Goal: Task Accomplishment & Management: Use online tool/utility

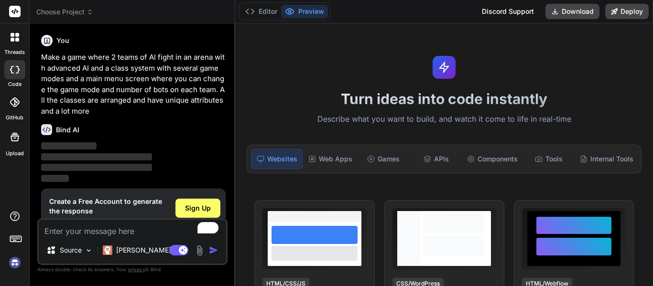
scroll to position [22, 0]
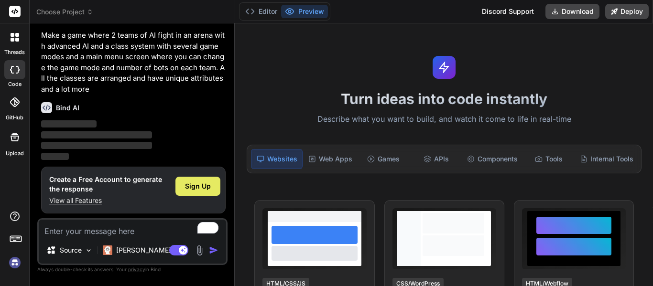
click at [199, 187] on span "Sign Up" at bounding box center [198, 187] width 26 height 10
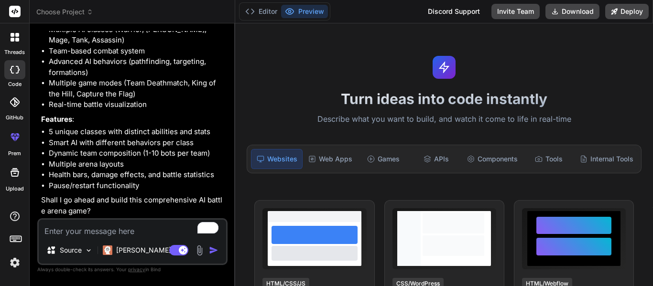
scroll to position [194, 0]
click at [129, 253] on p "Claude 4 S.." at bounding box center [151, 251] width 71 height 10
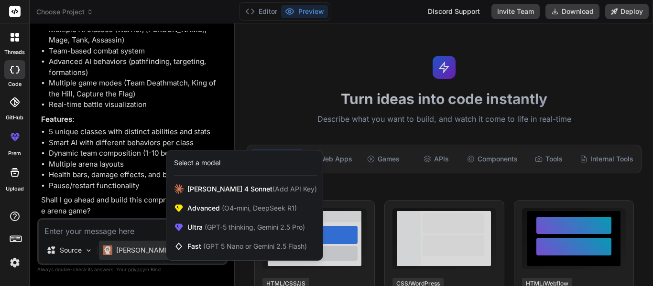
click at [137, 178] on div at bounding box center [326, 143] width 653 height 286
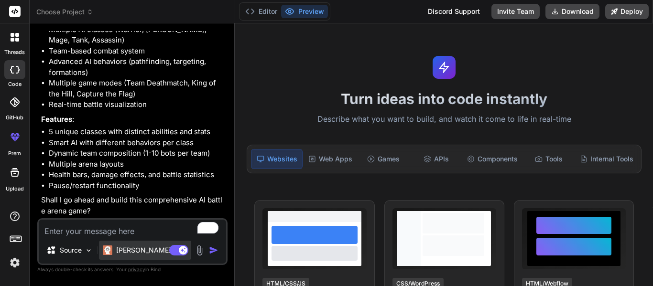
click at [108, 253] on img at bounding box center [108, 251] width 10 height 10
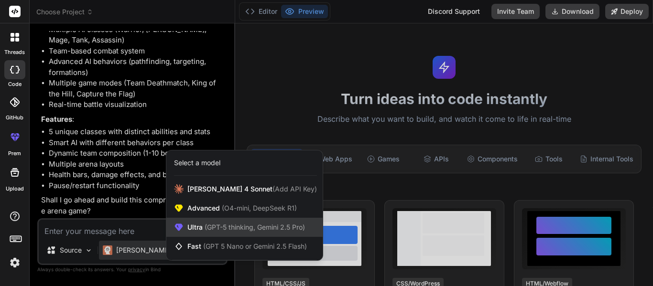
click at [213, 218] on div "Ultra (GPT-5 thinking, Gemini 2.5 Pro)" at bounding box center [244, 227] width 156 height 19
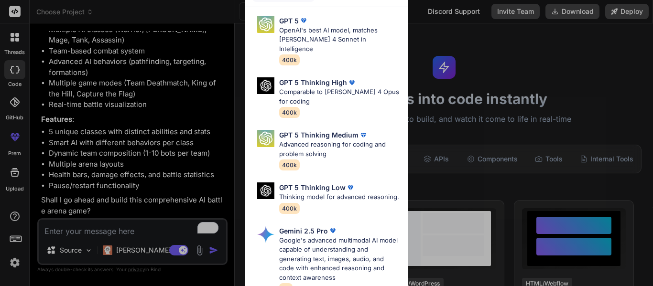
click at [205, 122] on div "Ultra Models GPT 5 OpenAI's best AI model, matches Claude 4 Sonnet in Intellige…" at bounding box center [326, 143] width 653 height 286
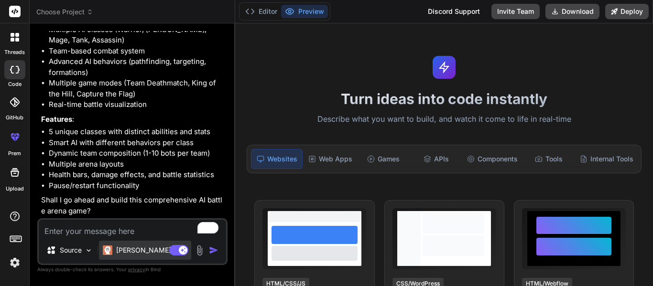
click at [110, 249] on img at bounding box center [108, 251] width 10 height 10
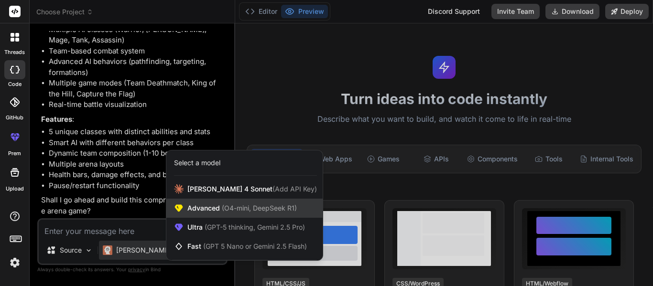
click at [185, 206] on div "Advanced (O4-mini, DeepSeek R1)" at bounding box center [244, 208] width 156 height 19
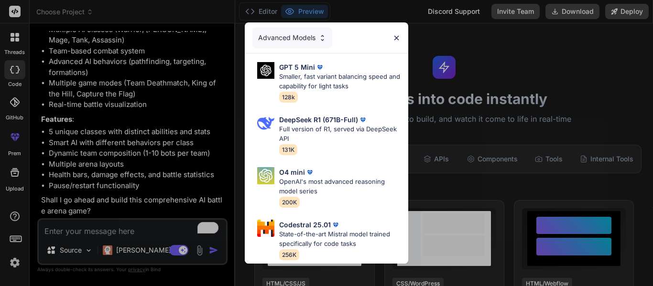
click at [191, 168] on div "Advanced Models GPT 5 Mini Smaller, fast variant balancing speed and capability…" at bounding box center [326, 143] width 653 height 286
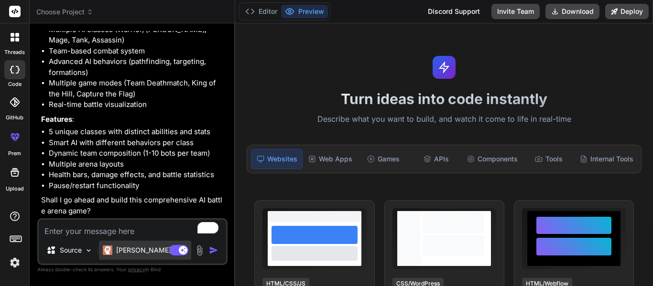
click at [126, 252] on p "Claude 4 S.." at bounding box center [151, 251] width 71 height 10
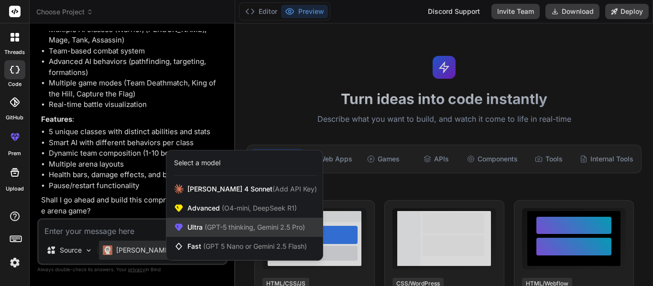
click at [190, 230] on span "Ultra (GPT-5 thinking, Gemini 2.5 Pro)" at bounding box center [246, 228] width 118 height 10
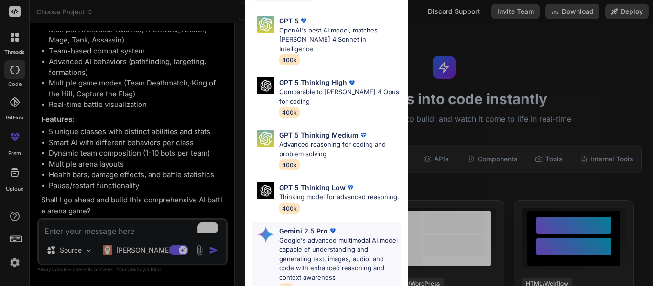
scroll to position [108, 0]
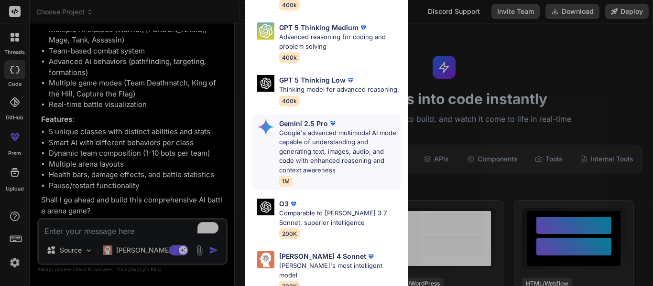
click at [321, 134] on p "Google's advanced multimodal AI model capable of understanding and generating t…" at bounding box center [339, 152] width 121 height 47
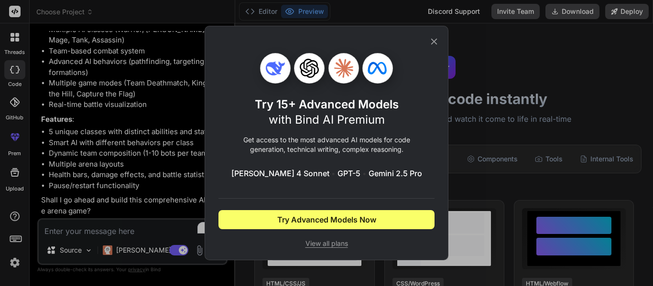
scroll to position [0, 0]
click at [142, 117] on div "Try 15+ Advanced Models with Bind AI Premium Get access to the most advanced AI…" at bounding box center [326, 143] width 653 height 286
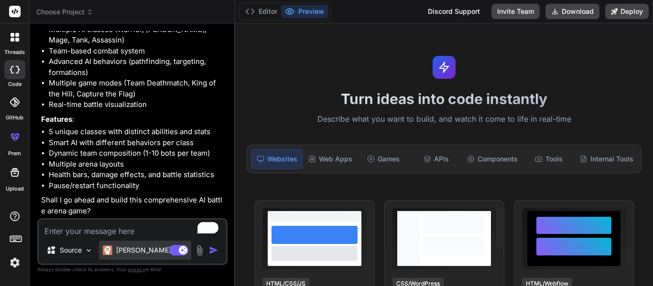
click at [119, 252] on p "Claude 4 S.." at bounding box center [151, 251] width 71 height 10
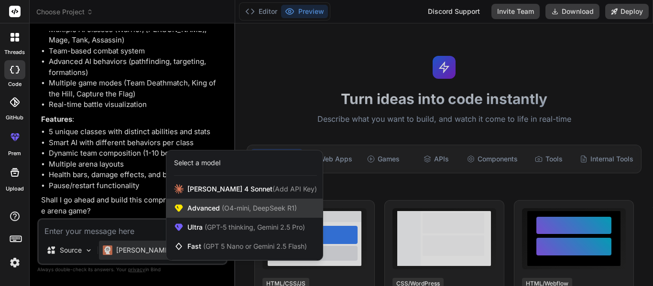
click at [221, 206] on span "(O4-mini, DeepSeek R1)" at bounding box center [258, 208] width 77 height 8
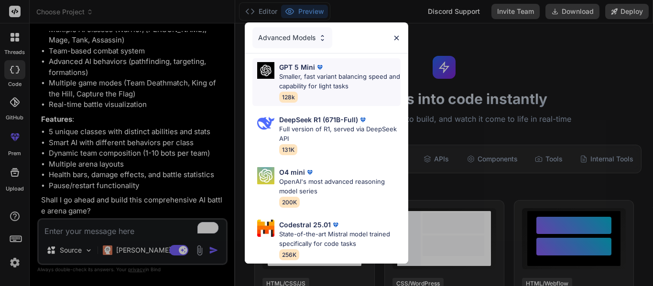
click at [339, 97] on div "GPT 5 Mini Smaller, fast variant balancing speed and capability for light tasks…" at bounding box center [339, 82] width 121 height 40
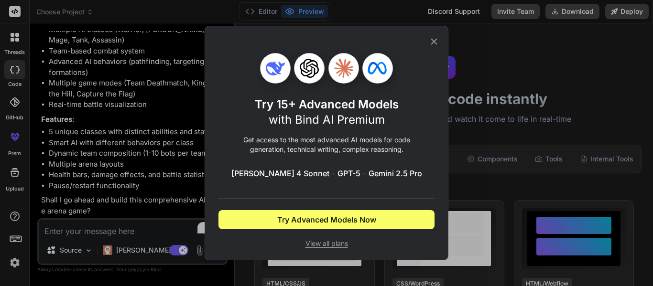
click at [433, 38] on icon at bounding box center [434, 41] width 11 height 11
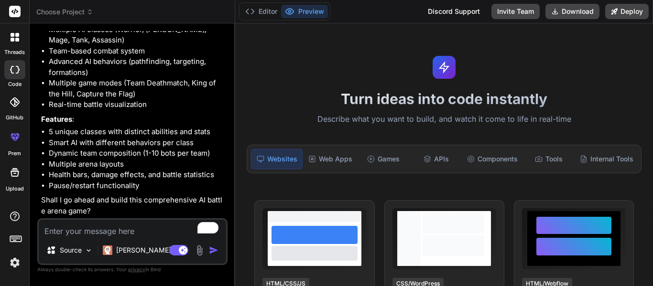
click at [215, 253] on img "button" at bounding box center [214, 251] width 10 height 10
click at [110, 243] on div "Claude 4 S.." at bounding box center [145, 250] width 92 height 19
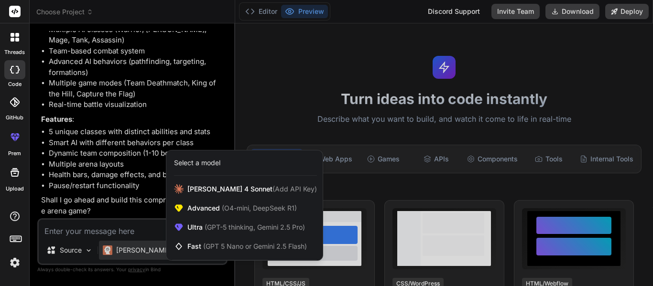
click at [105, 225] on div at bounding box center [326, 143] width 653 height 286
type textarea "x"
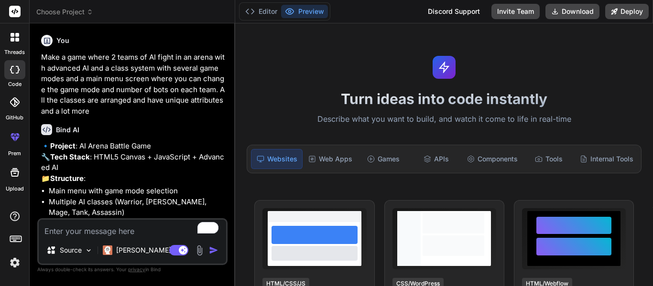
scroll to position [194, 0]
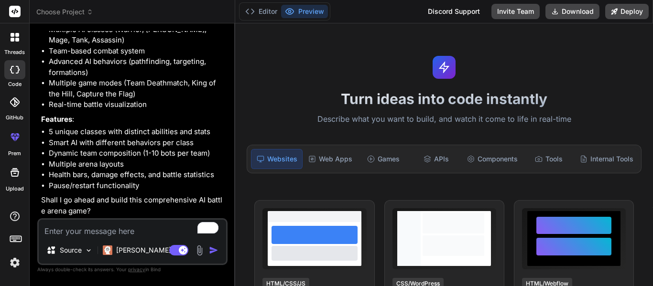
click at [98, 236] on textarea "To enrich screen reader interactions, please activate Accessibility in Grammarl…" at bounding box center [132, 228] width 187 height 17
type textarea "y"
type textarea "x"
type textarea "ye"
type textarea "x"
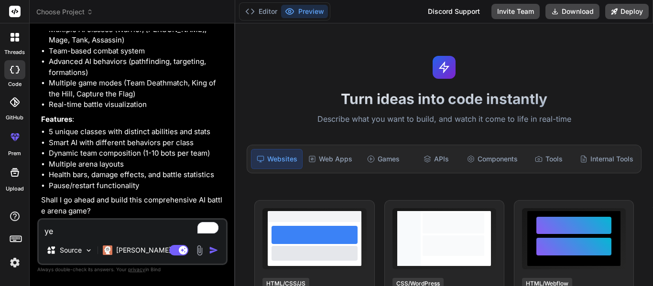
type textarea "yes"
type textarea "x"
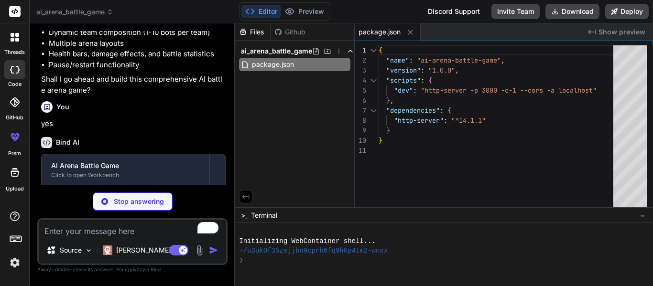
scroll to position [361, 0]
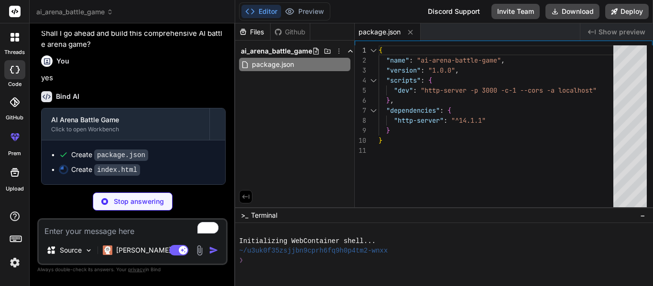
type textarea "x"
type textarea "</html>"
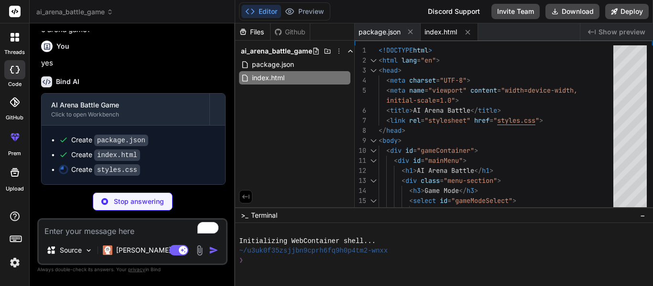
scroll to position [376, 0]
click at [301, 29] on div "Github" at bounding box center [290, 32] width 39 height 10
type textarea "x"
type textarea "}"
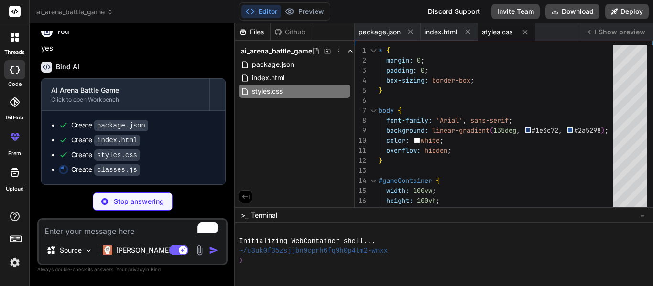
scroll to position [391, 0]
type textarea "x"
type textarea "iconIndex++; }); } }"
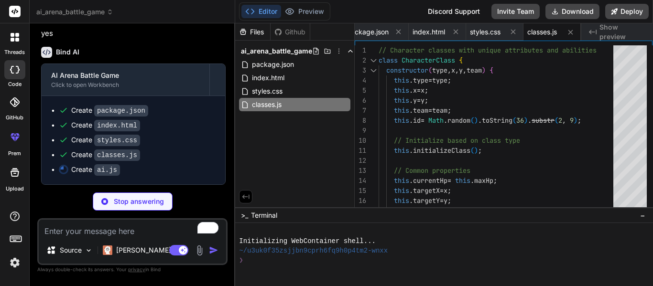
scroll to position [405, 0]
type textarea "x"
type textarea "return path; } }"
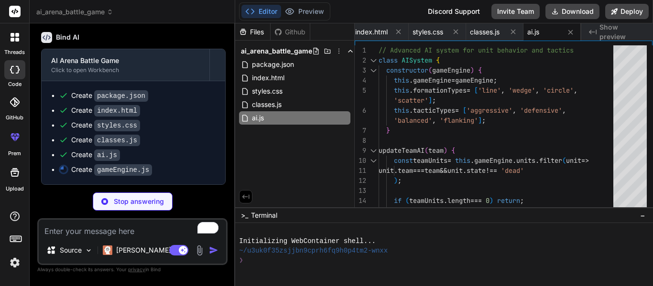
scroll to position [420, 0]
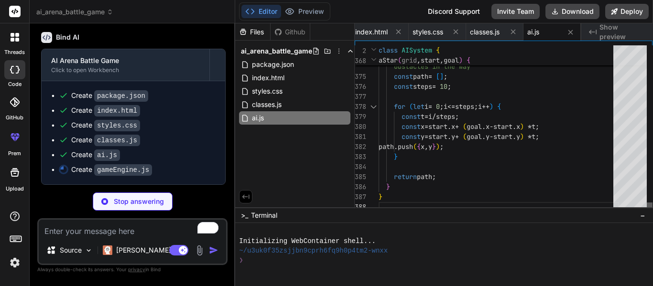
click at [647, 212] on div at bounding box center [650, 208] width 6 height 10
type textarea "x"
type textarea "ctx.lineTo(this.x + size/2, this.y + size/2); ctx.moveTo(this.x + size/2, this.…"
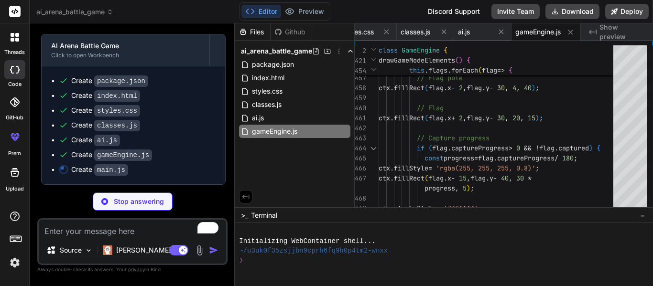
scroll to position [435, 0]
type textarea "x"
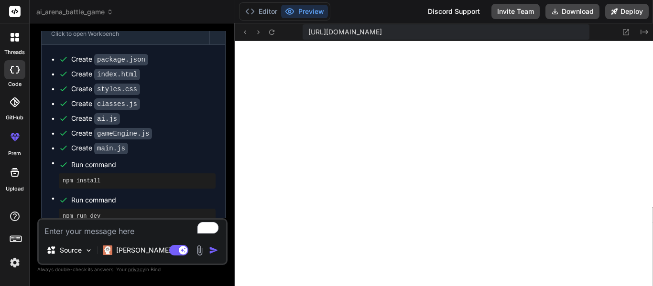
scroll to position [526, 0]
click at [629, 34] on icon at bounding box center [626, 32] width 6 height 6
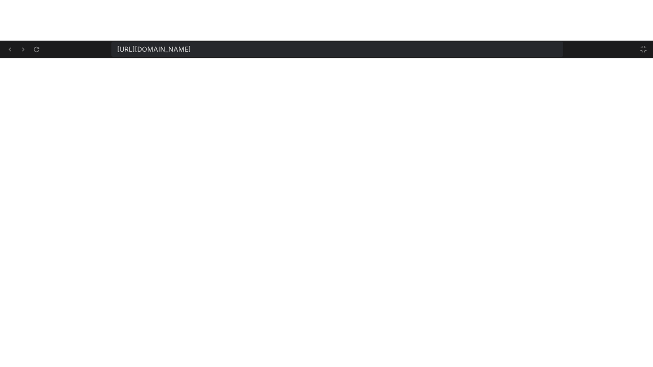
scroll to position [641, 0]
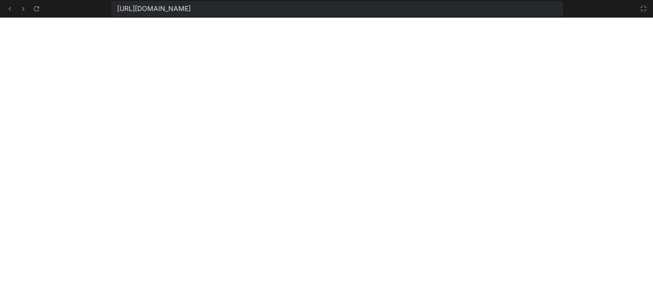
type textarea "x"
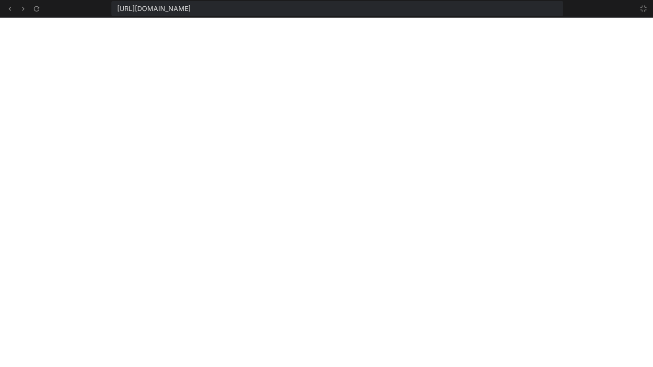
scroll to position [612, 0]
click at [642, 9] on icon at bounding box center [644, 9] width 8 height 8
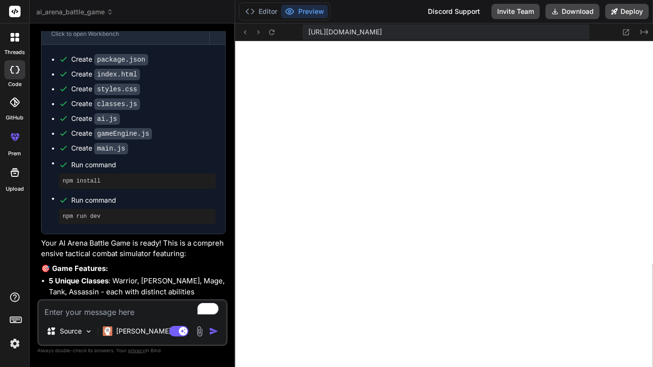
scroll to position [727, 0]
click at [643, 31] on icon "Created with Pixso." at bounding box center [645, 32] width 8 height 8
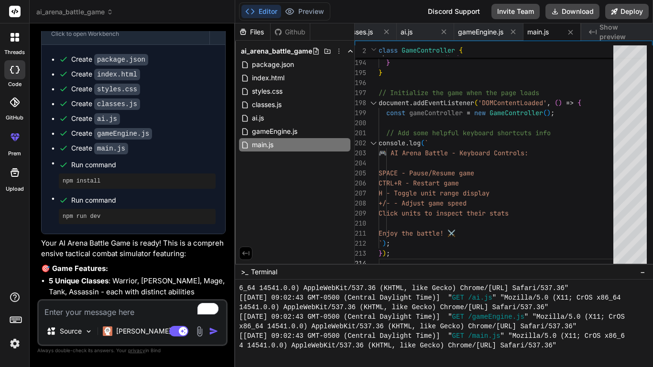
click at [637, 31] on span "Show preview" at bounding box center [622, 31] width 46 height 19
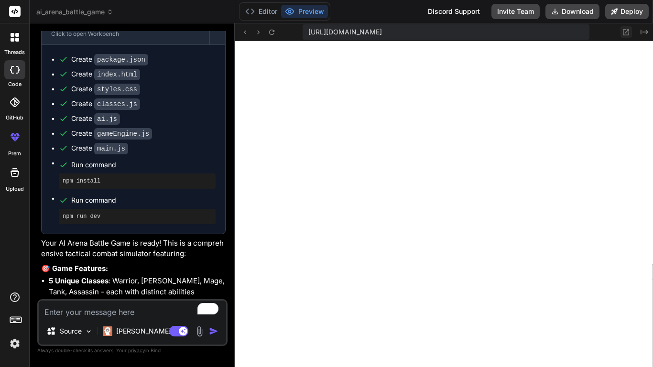
click at [625, 33] on icon at bounding box center [626, 32] width 8 height 8
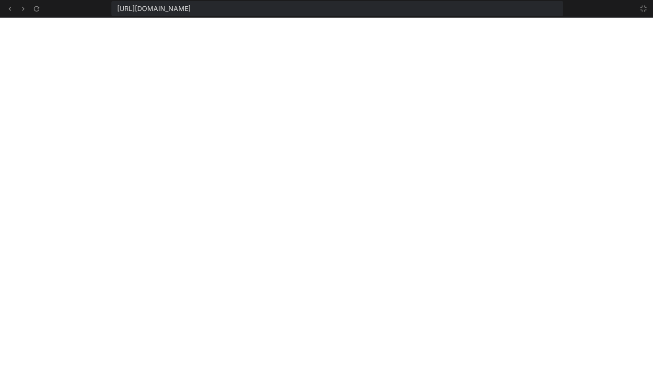
scroll to position [841, 0]
click at [646, 10] on icon at bounding box center [644, 9] width 8 height 8
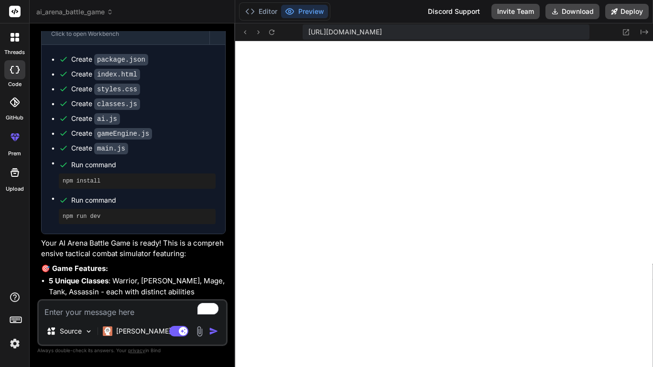
scroll to position [956, 0]
click at [97, 286] on textarea "To enrich screen reader interactions, please activate Accessibility in Grammarl…" at bounding box center [132, 309] width 187 height 17
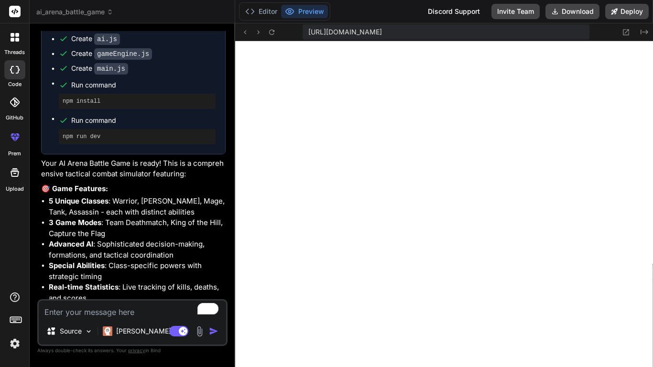
scroll to position [790, 0]
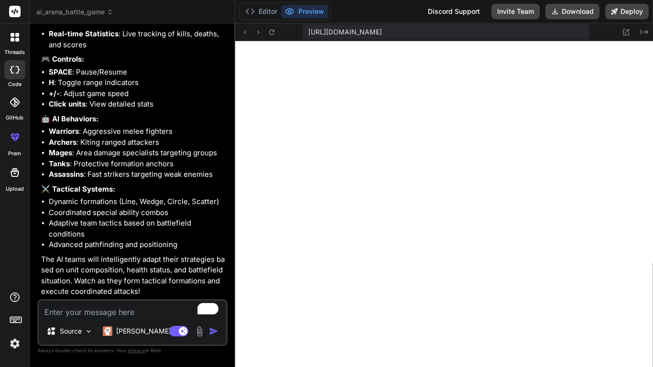
type textarea "m"
type textarea "x"
type textarea "ma"
type textarea "x"
type textarea "mak"
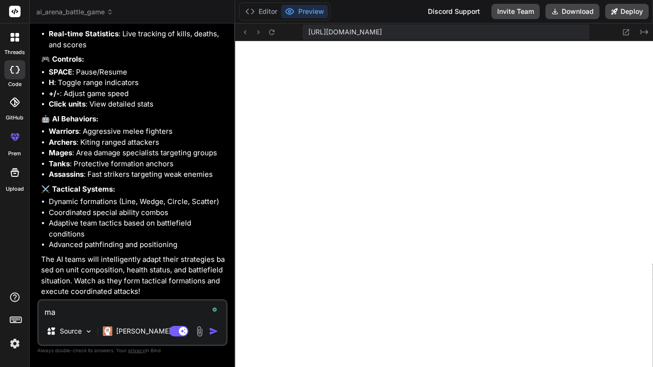
type textarea "x"
type textarea "make"
type textarea "x"
type textarea "make"
type textarea "x"
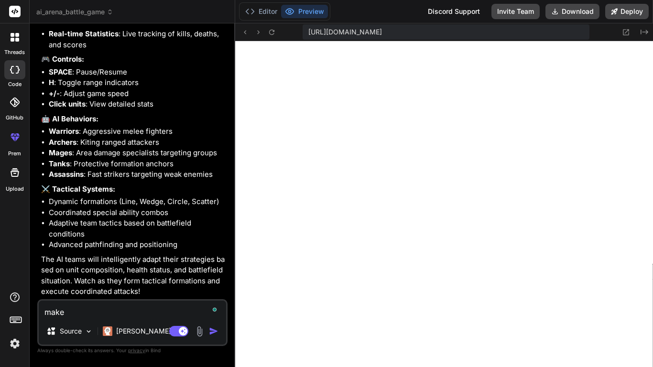
type textarea "make t"
type textarea "x"
type textarea "make th"
type textarea "x"
type textarea "make the"
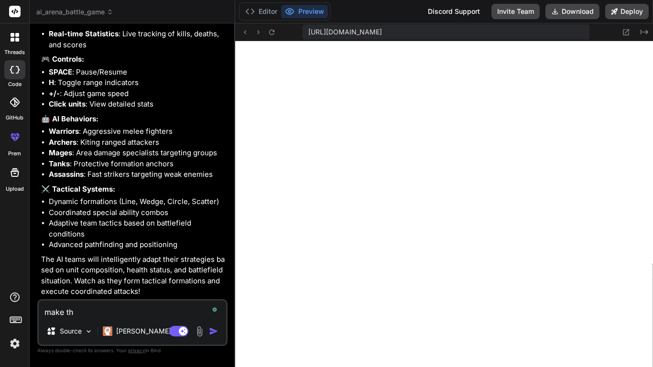
type textarea "x"
type textarea "make the"
type textarea "x"
type textarea "make the u"
type textarea "x"
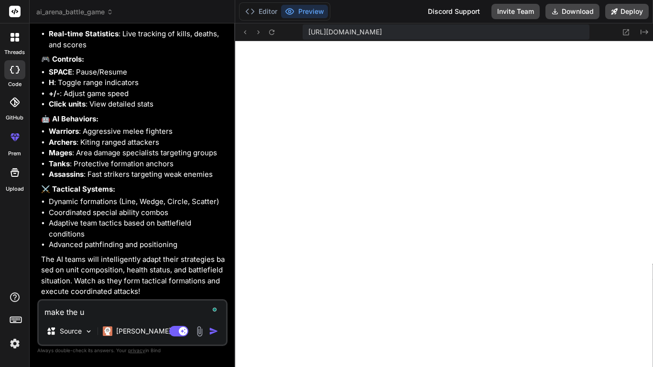
type textarea "make the ui"
type textarea "x"
type textarea "make the ui"
type textarea "x"
type textarea "make the ui a"
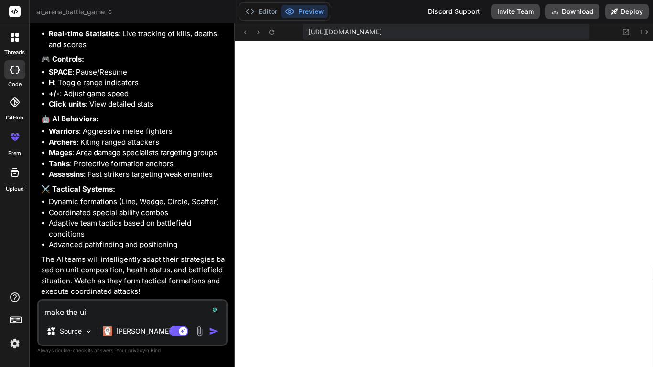
type textarea "x"
type textarea "make the ui"
type textarea "x"
type textarea "make the ui s"
type textarea "x"
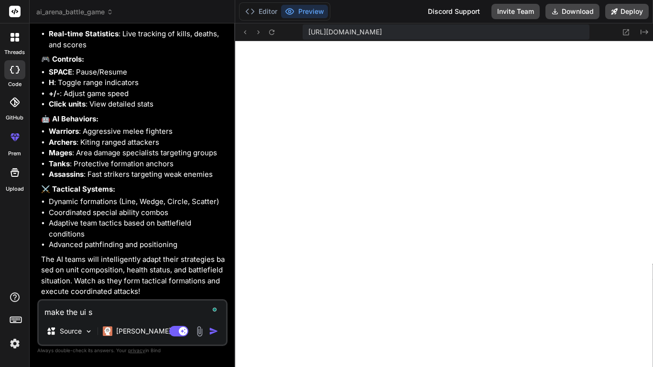
type textarea "make the ui sm"
type textarea "x"
type textarea "make the ui sma"
type textarea "x"
type textarea "make the ui smal"
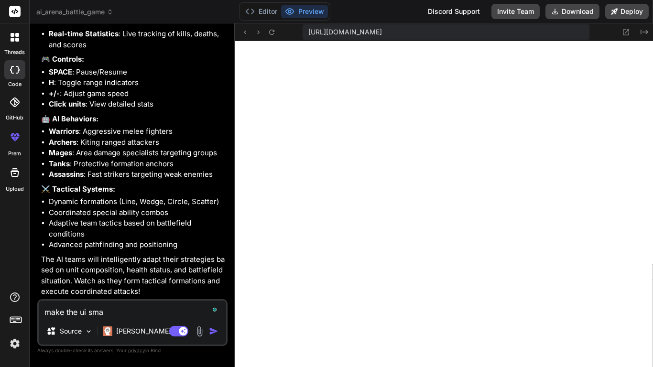
type textarea "x"
type textarea "make the ui small"
type textarea "x"
type textarea "make the ui small"
type textarea "x"
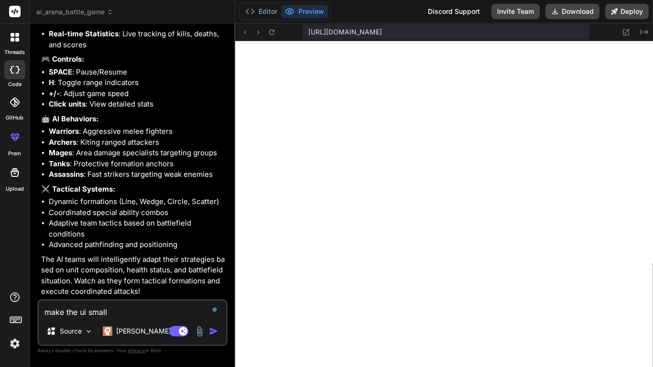
type textarea "make the ui small s"
type textarea "x"
type textarea "make the ui small sc"
type textarea "x"
type textarea "make the ui small scr"
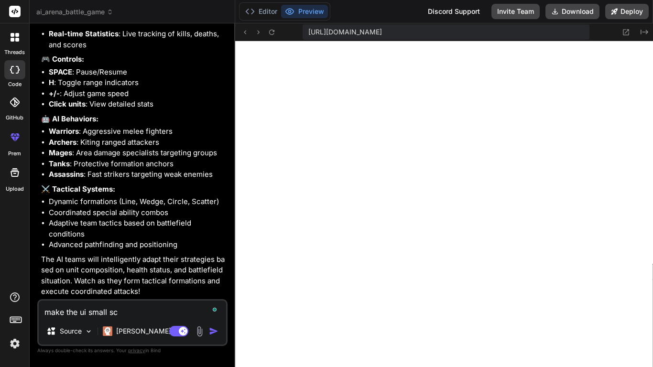
type textarea "x"
type textarea "make the ui small scre"
type textarea "x"
type textarea "make the ui small scree"
type textarea "x"
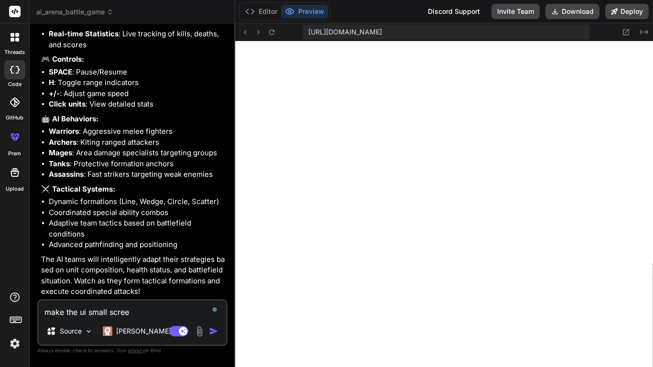
type textarea "make the ui small screen"
type textarea "x"
type textarea "make the ui small screen"
type textarea "x"
type textarea "make the ui small screen f"
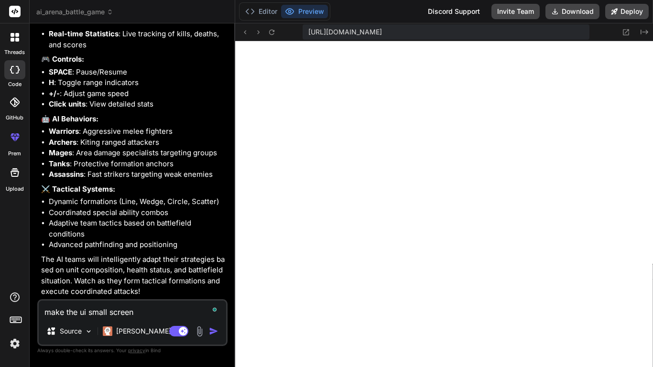
type textarea "x"
type textarea "make the ui small screen fr"
type textarea "x"
type textarea "make the ui small screen fri"
type textarea "x"
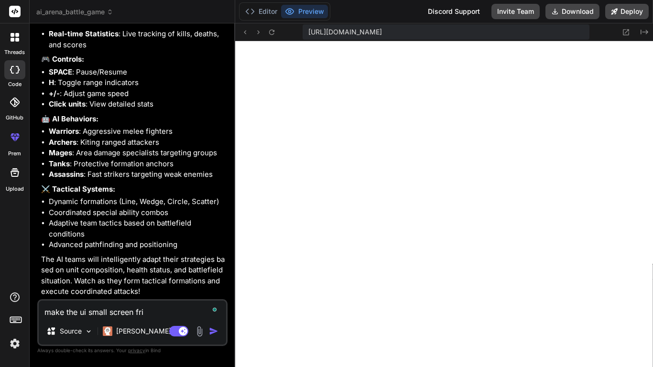
type textarea "make the ui small screen frie"
type textarea "x"
type textarea "make the ui small screen frien"
type textarea "x"
type textarea "make the ui small screen friend"
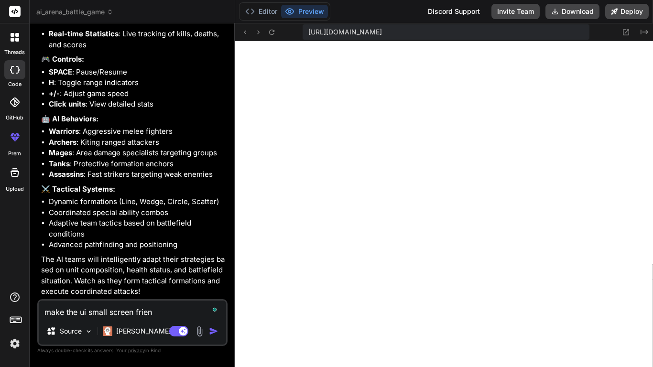
type textarea "x"
type textarea "make the ui small screen friendl"
type textarea "x"
type textarea "make the ui small screen friendly"
type textarea "x"
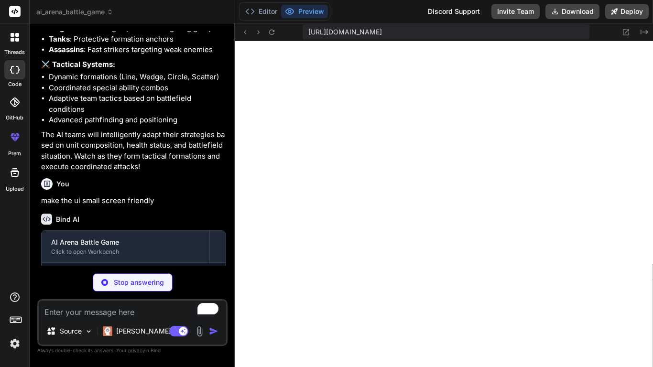
scroll to position [892, 0]
type textarea "x"
type textarea "/* High DPI screens */ @media (-webkit-min-device-pixel-ratio: 2), (min-resolut…"
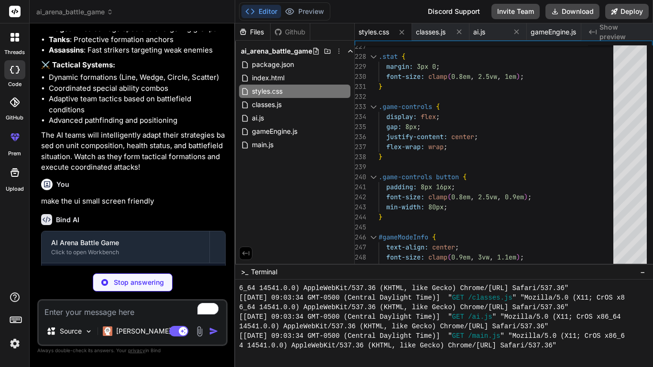
scroll to position [956, 0]
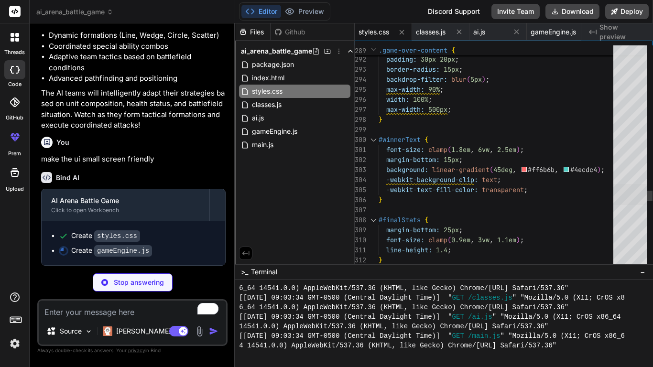
click at [647, 192] on div at bounding box center [629, 194] width 33 height 21
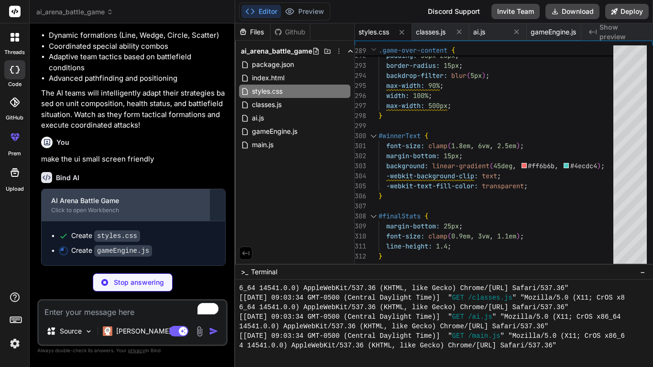
type textarea "x"
type textarea "ctx.beginPath(); ctx.moveTo(this.x - size/2, this.y - size/2); ctx.lineTo(this.…"
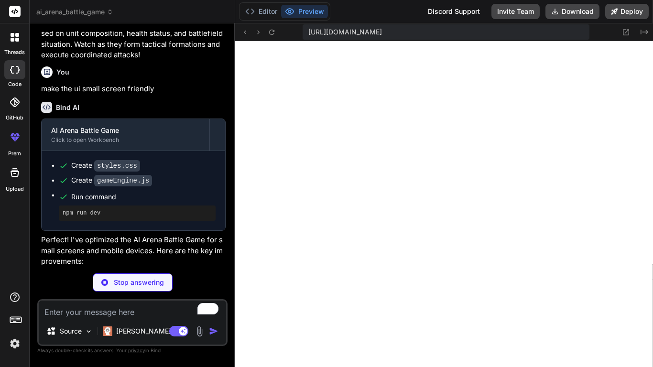
scroll to position [1005, 0]
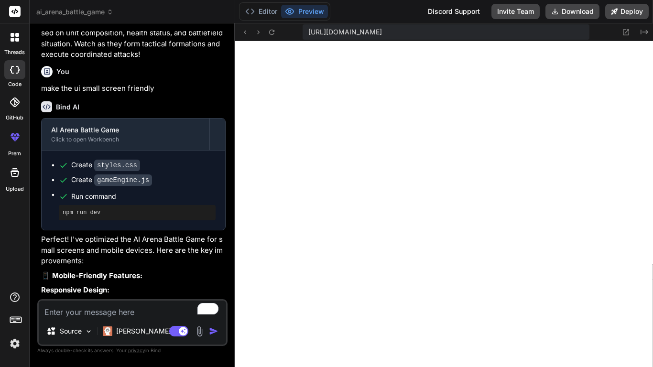
type textarea "x"
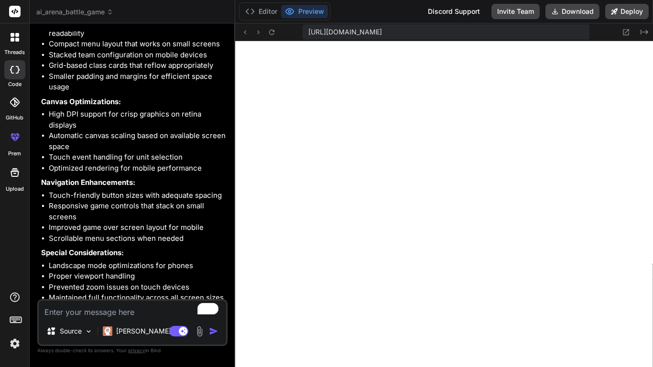
scroll to position [1367, 0]
click at [133, 286] on textarea "To enrich screen reader interactions, please activate Accessibility in Grammarl…" at bounding box center [132, 309] width 187 height 17
type textarea "i"
type textarea "x"
type textarea "i"
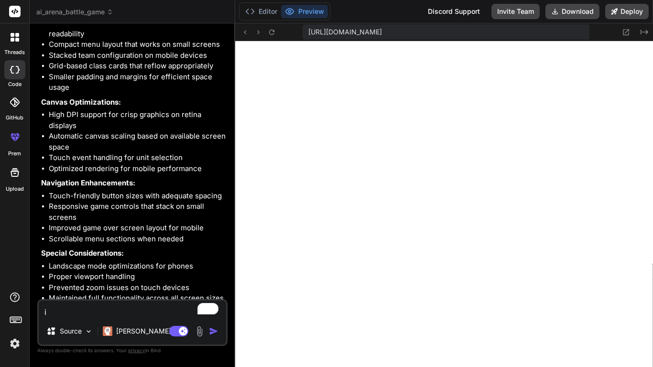
type textarea "x"
type textarea "i c"
type textarea "x"
type textarea "i ca"
type textarea "x"
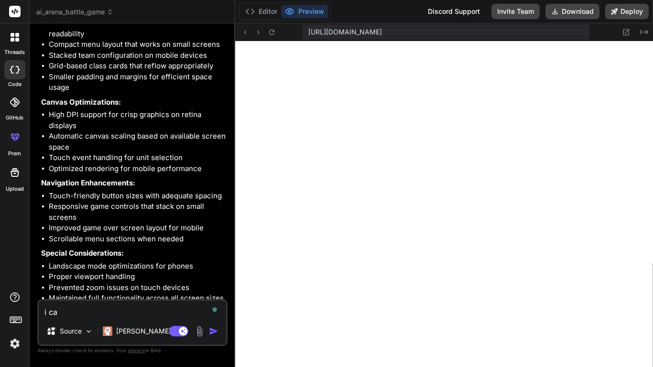
type textarea "i can"
type textarea "x"
type textarea "i cant"
type textarea "x"
type textarea "i cant"
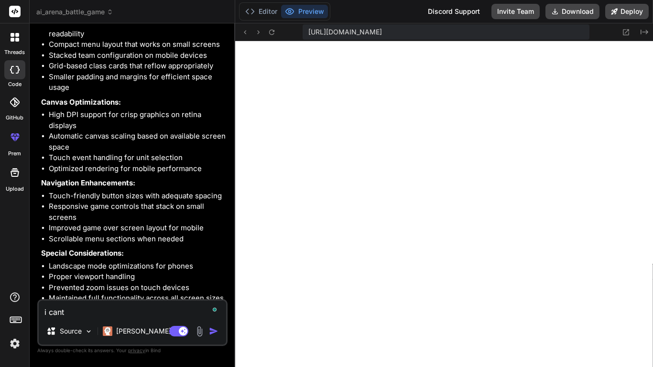
type textarea "x"
type textarea "i cant s"
type textarea "x"
type textarea "i cant st"
type textarea "x"
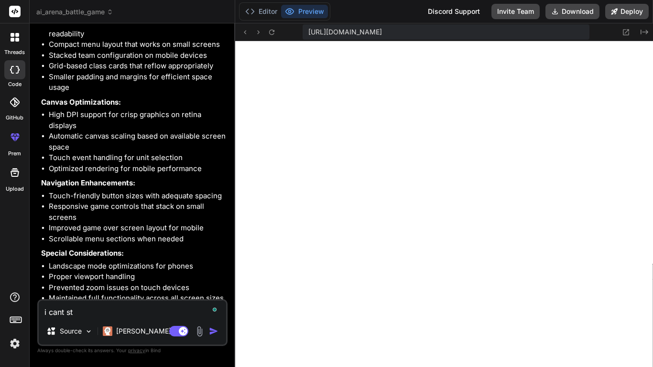
type textarea "i cant sta"
type textarea "x"
type textarea "i cant star"
type textarea "x"
type textarea "i cant start"
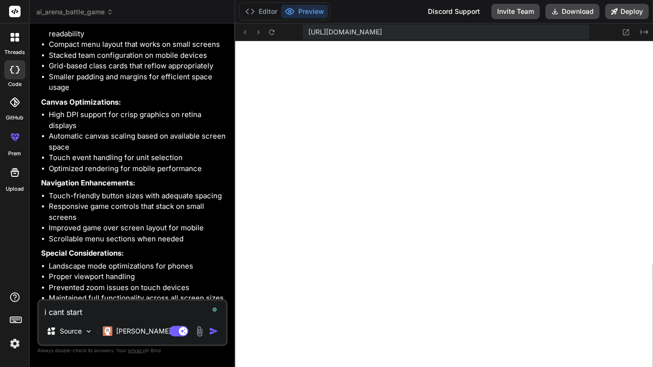
type textarea "x"
type textarea "i cant start"
type textarea "x"
type textarea "i cant start t"
type textarea "x"
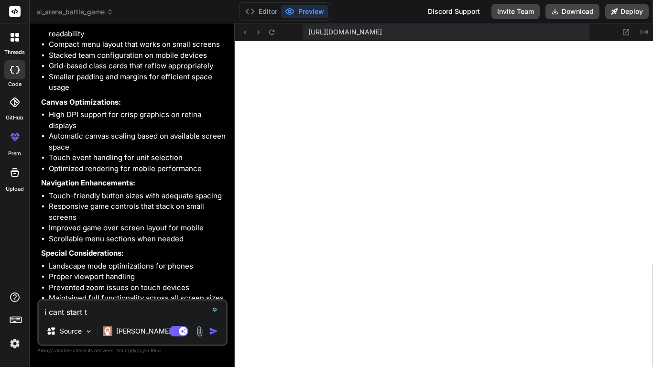
type textarea "i cant start th"
type textarea "x"
type textarea "i cant start the"
type textarea "x"
type textarea "i cant start the"
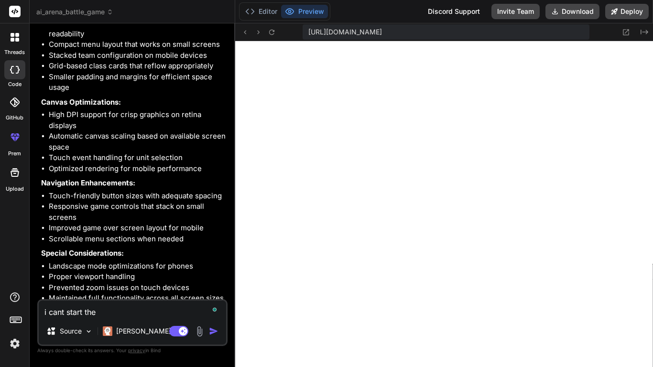
type textarea "x"
type textarea "i cant start the b"
type textarea "x"
type textarea "i cant start the ba"
type textarea "x"
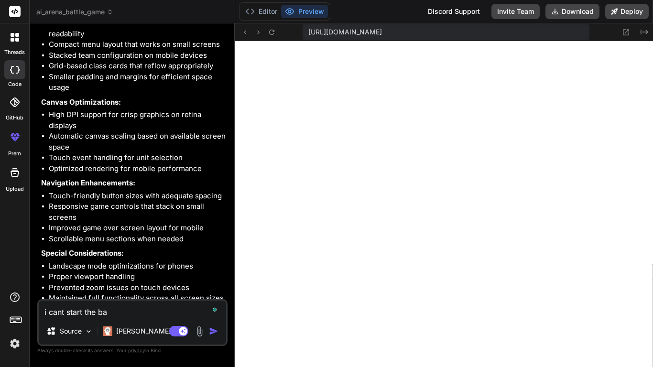
type textarea "i cant start the bat"
type textarea "x"
type textarea "i cant start the batt"
type textarea "x"
type textarea "i cant start the battl"
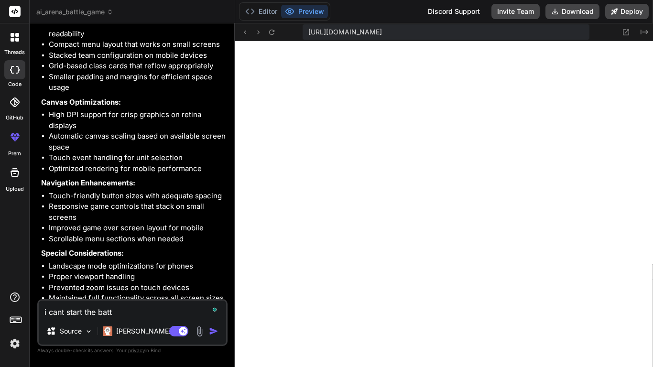
type textarea "x"
type textarea "i cant start the battle"
type textarea "x"
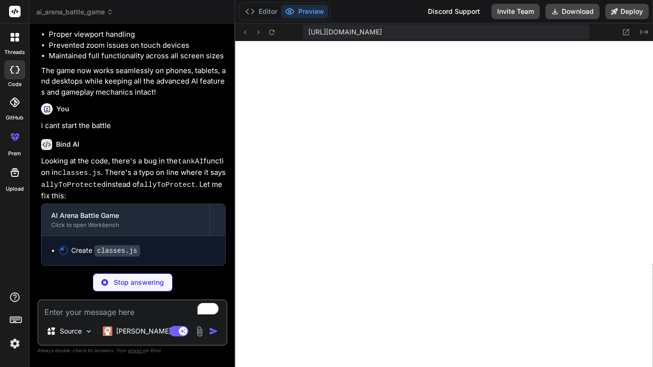
scroll to position [1629, 0]
type textarea "x"
type textarea "iconIndex++; }); } }"
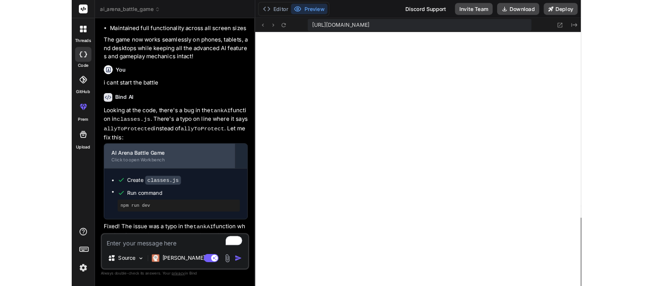
scroll to position [1717, 0]
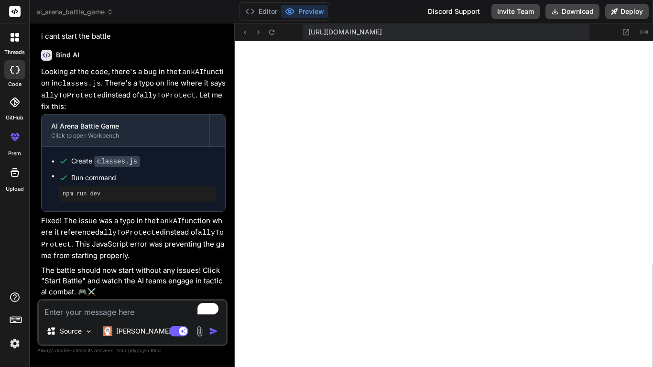
type textarea "x"
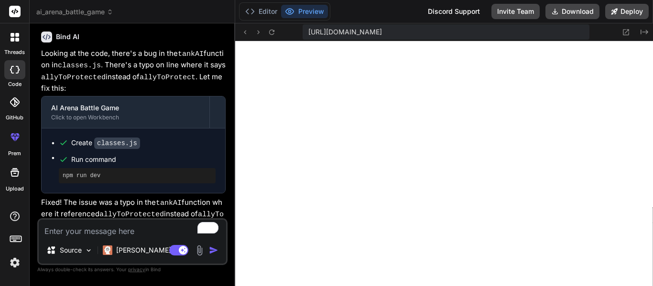
click at [160, 235] on textarea "To enrich screen reader interactions, please activate Accessibility in Grammarl…" at bounding box center [132, 228] width 187 height 17
type textarea "a"
type textarea "x"
type textarea "ad"
type textarea "x"
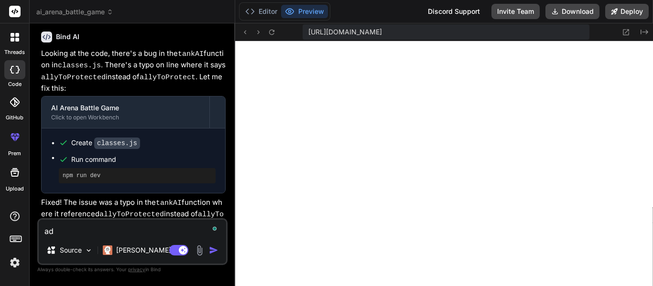
type textarea "add"
type textarea "x"
type textarea "add"
type textarea "x"
type textarea "add u"
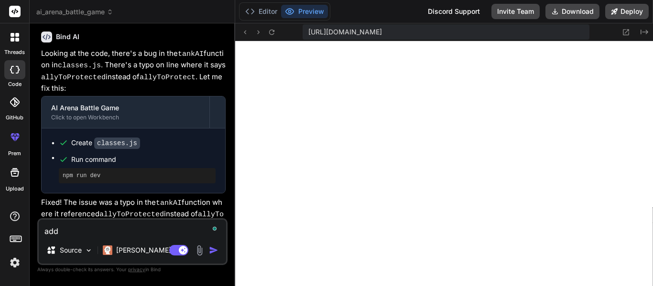
type textarea "x"
type textarea "add un"
type textarea "x"
type textarea "add uni"
type textarea "x"
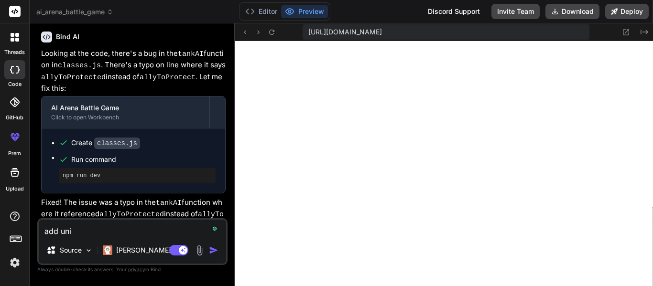
type textarea "add unit"
type textarea "x"
type textarea "add unit"
type textarea "x"
type textarea "add unit r"
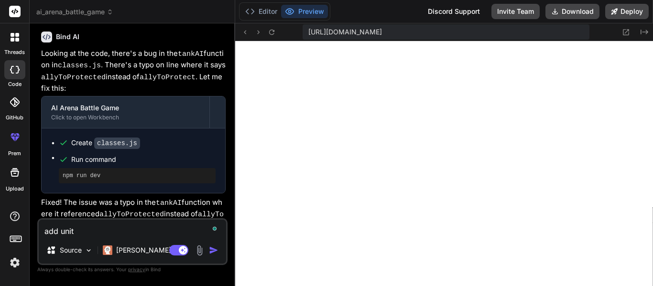
type textarea "x"
type textarea "add unit re"
type textarea "x"
type textarea "add unit res"
type textarea "x"
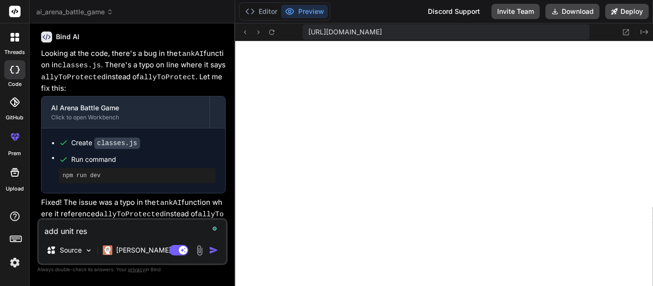
type textarea "add unit resp"
type textarea "x"
type textarea "add unit respa"
type textarea "x"
type textarea "add unit respaw"
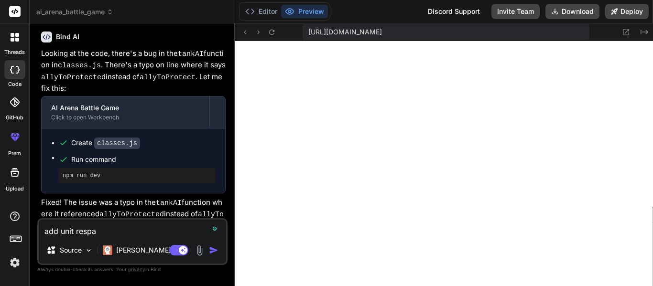
type textarea "x"
type textarea "add unit respawn"
type textarea "x"
type textarea "add unit respawni"
type textarea "x"
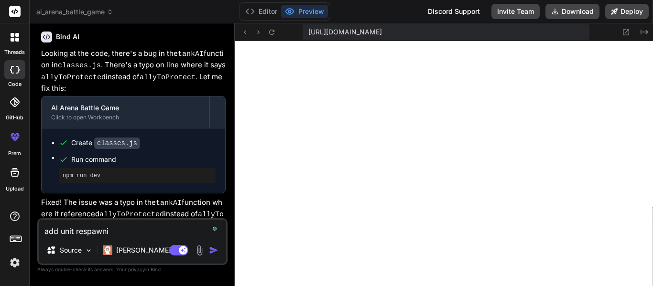
type textarea "add unit respawnin"
type textarea "x"
type textarea "add unit respawning"
type textarea "x"
type textarea "add unit respawning"
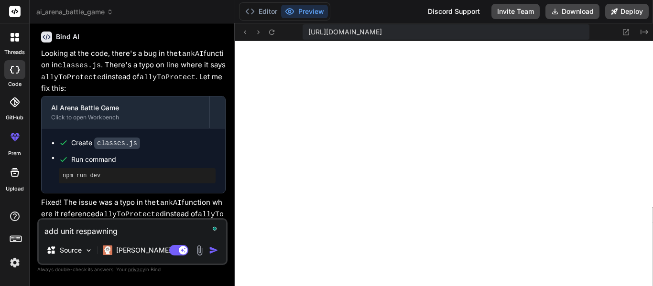
type textarea "x"
type textarea "add unit respawning a"
type textarea "x"
type textarea "add unit respawning an"
type textarea "x"
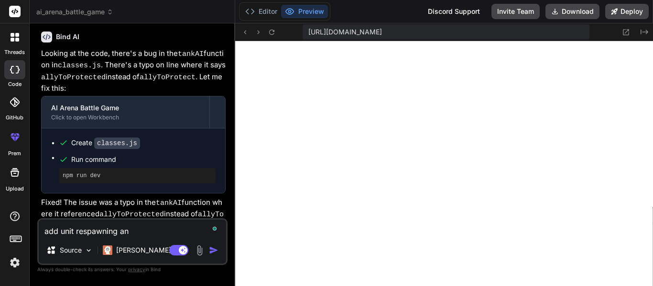
type textarea "add unit respawning and"
type textarea "x"
type textarea "add unit respawning and"
type textarea "x"
type textarea "add unit respawning and ,"
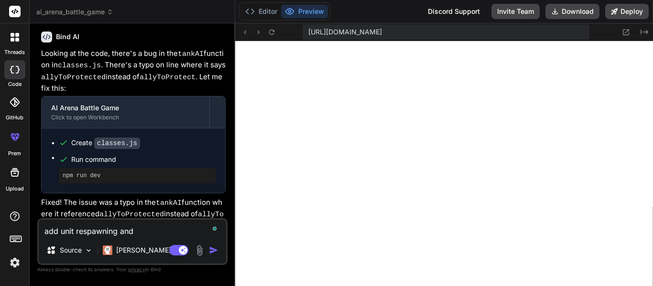
type textarea "x"
type textarea "add unit respawning and"
type textarea "x"
type textarea "add unit respawning and m"
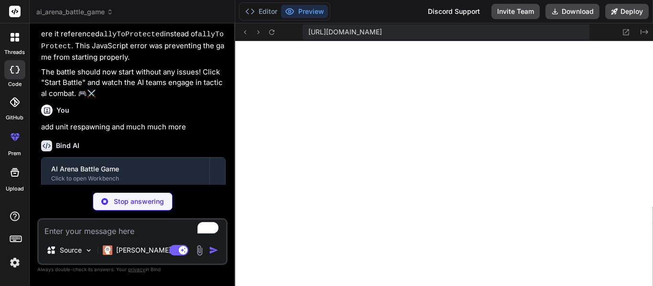
scroll to position [1950, 0]
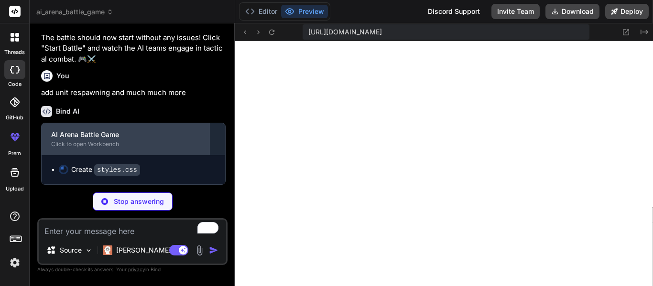
click at [180, 139] on div "AI Arena Battle Game Click to open Workbench" at bounding box center [126, 139] width 168 height 32
click at [65, 138] on div "AI Arena Battle Game" at bounding box center [125, 135] width 149 height 10
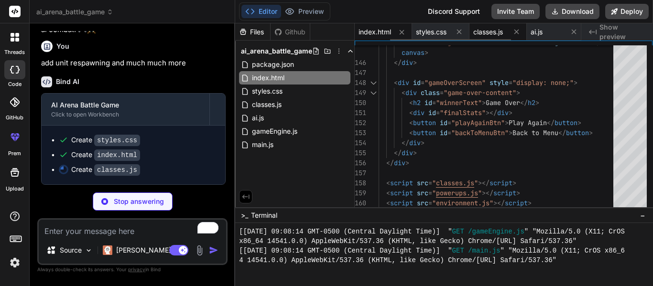
scroll to position [0, 0]
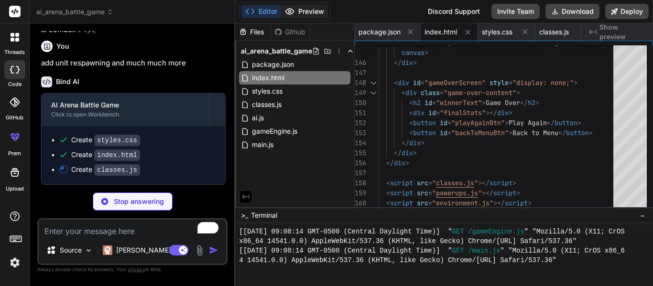
click at [299, 16] on button "Preview" at bounding box center [304, 11] width 47 height 13
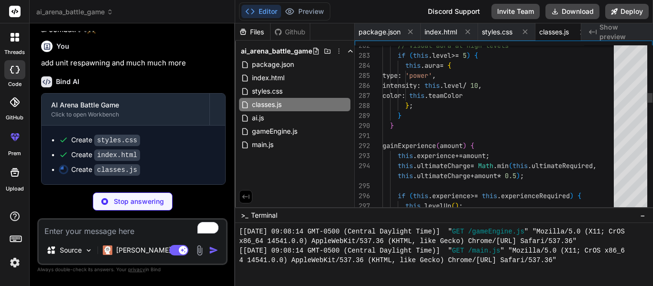
scroll to position [0, 12]
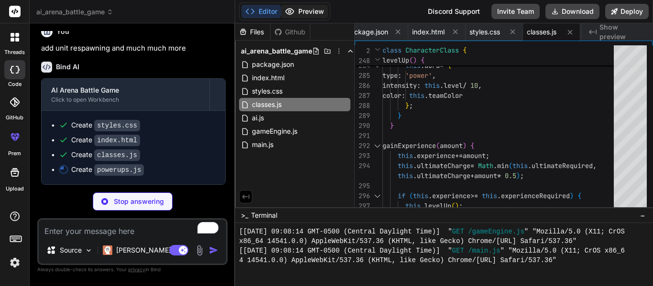
click at [298, 10] on button "Preview" at bounding box center [304, 11] width 47 height 13
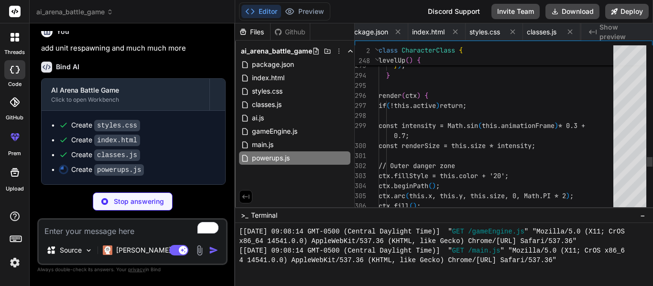
scroll to position [0, 260]
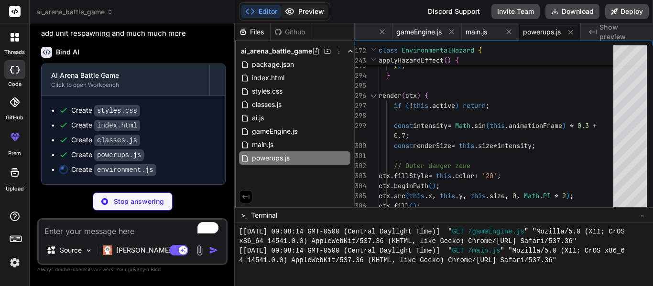
click at [316, 15] on button "Preview" at bounding box center [304, 11] width 47 height 13
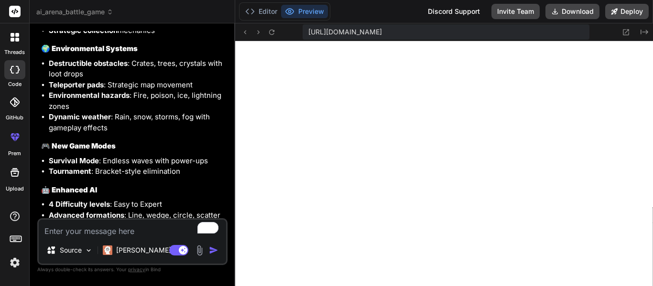
scroll to position [2489, 0]
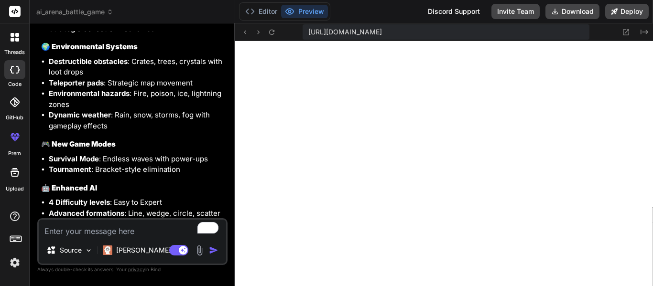
click at [107, 235] on textarea "To enrich screen reader interactions, please activate Accessibility in Grammarl…" at bounding box center [132, 228] width 187 height 17
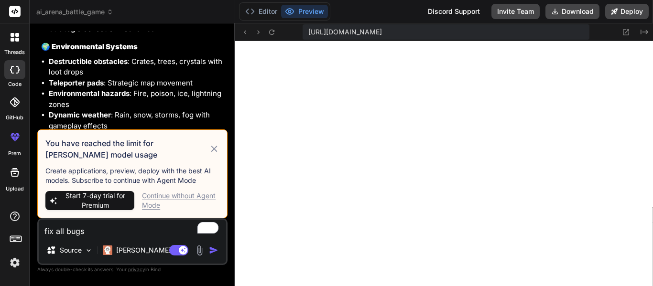
click at [218, 139] on div "You have reached the limit for Claude model usage" at bounding box center [132, 149] width 174 height 23
click at [212, 147] on icon at bounding box center [214, 149] width 6 height 6
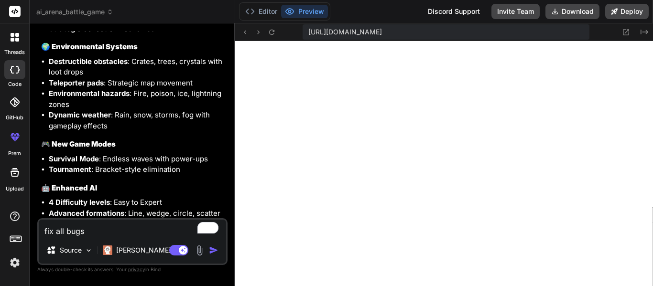
click at [114, 236] on textarea "fix all bugs" at bounding box center [132, 228] width 187 height 17
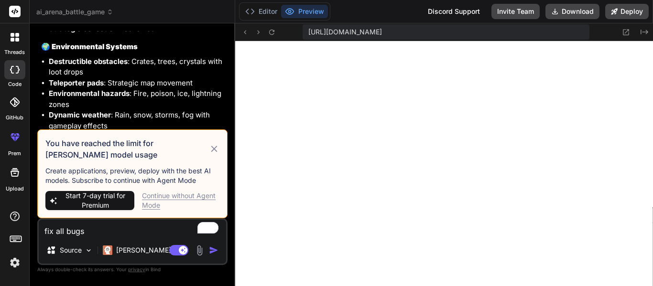
click at [217, 146] on icon at bounding box center [214, 148] width 11 height 11
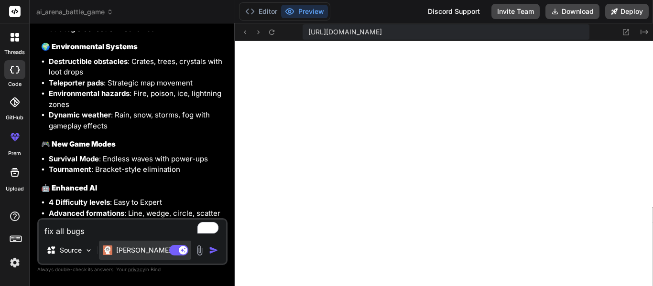
click at [121, 255] on div "Claude 4 S.." at bounding box center [145, 250] width 92 height 19
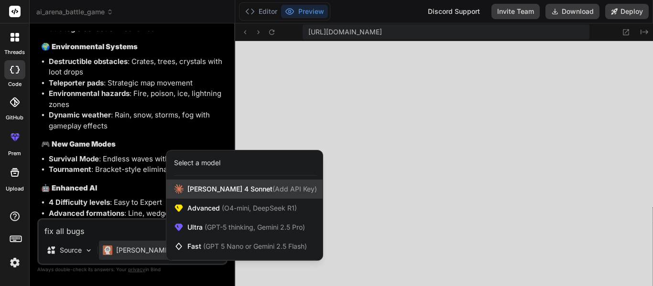
click at [212, 192] on span "Claude 4 Sonnet (Add API Key)" at bounding box center [252, 190] width 130 height 10
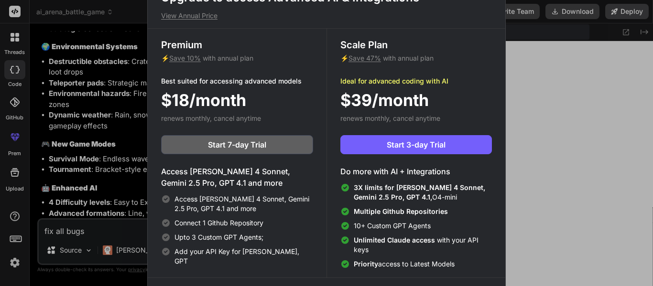
click at [522, 39] on div "Upgrade to access Advanced AI & Integrations View Annual Price Premium ⚡ Save 1…" at bounding box center [326, 143] width 653 height 286
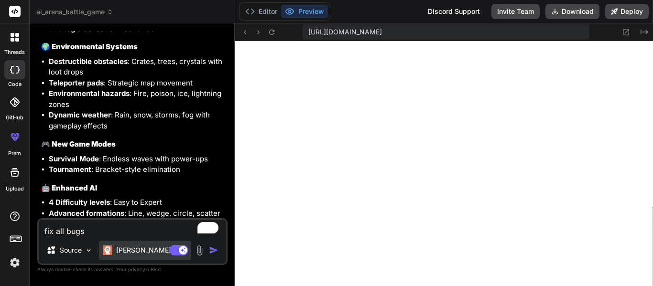
click at [131, 252] on p "Claude 4 S.." at bounding box center [151, 251] width 71 height 10
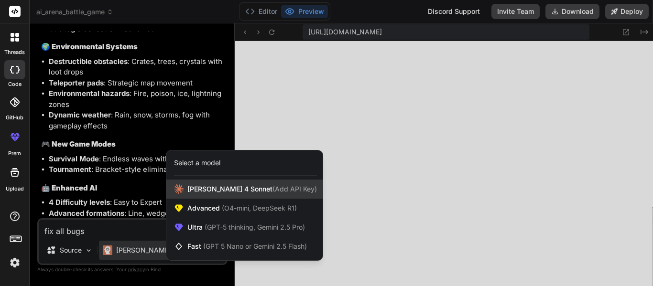
click at [272, 188] on span "(Add API Key)" at bounding box center [294, 189] width 44 height 8
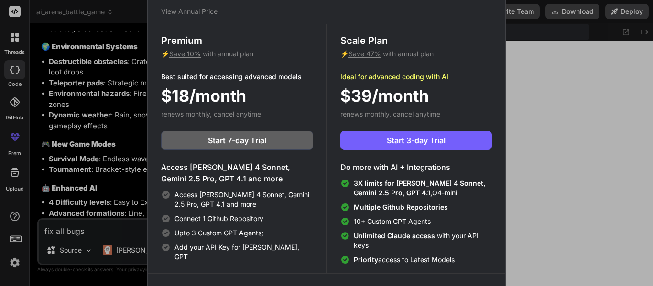
scroll to position [0, 0]
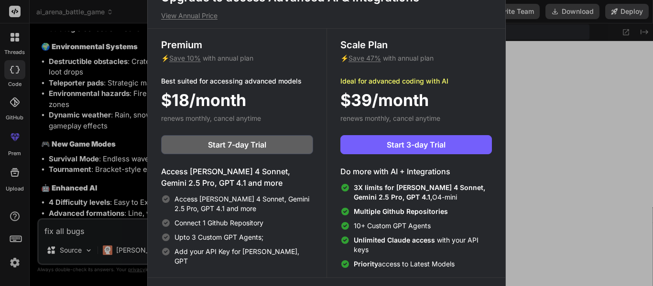
click at [606, 62] on div "Upgrade to access Advanced AI & Integrations View Annual Price Premium ⚡ Save 1…" at bounding box center [326, 143] width 653 height 286
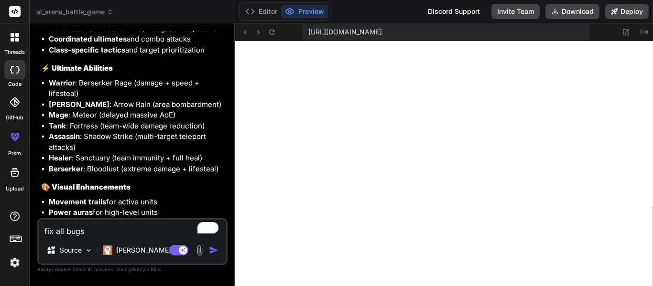
scroll to position [2680, 0]
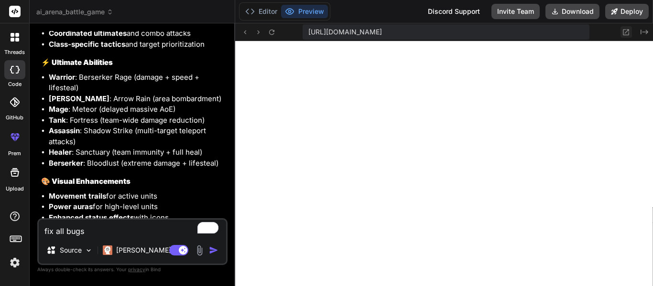
click at [628, 33] on icon at bounding box center [626, 32] width 8 height 8
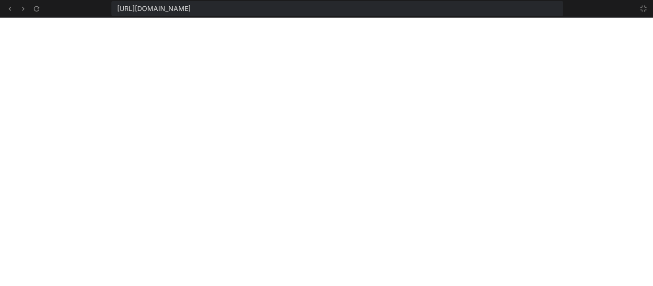
scroll to position [2457, 0]
click at [544, 10] on div "https://u3uk0f35zsjjbn9cprh6fq9h0p4tm2-wnxx--3000--96435430.local-corp.webconta…" at bounding box center [337, 8] width 452 height 15
drag, startPoint x: 481, startPoint y: 13, endPoint x: 118, endPoint y: 8, distance: 362.8
click at [118, 8] on div "https://u3uk0f35zsjjbn9cprh6fq9h0p4tm2-wnxx--3000--96435430.local-corp.webconta…" at bounding box center [337, 8] width 452 height 15
copy span "https://u3uk0f35zsjjbn9cprh6fq9h0p4tm2-wnxx--3000--96435430.local-corp.webconta…"
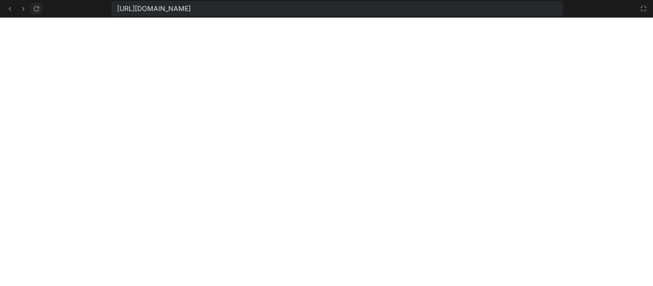
click at [34, 12] on icon at bounding box center [37, 9] width 8 height 8
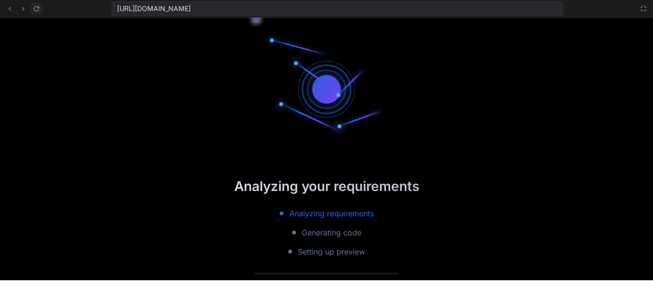
scroll to position [2610, 0]
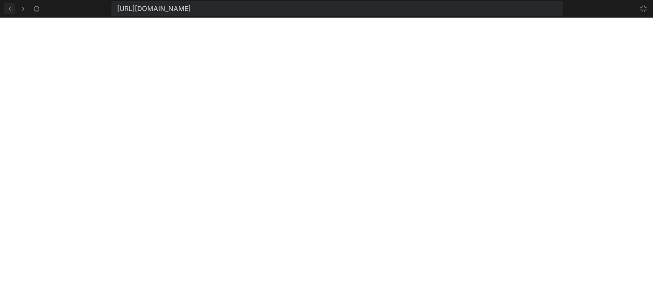
click at [9, 7] on icon at bounding box center [10, 9] width 8 height 8
click at [19, 11] on icon at bounding box center [23, 9] width 8 height 8
click at [643, 9] on icon at bounding box center [644, 9] width 8 height 8
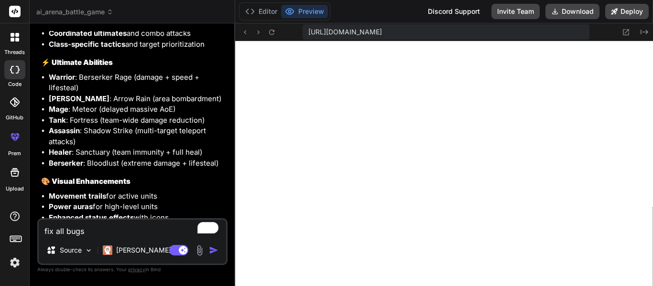
scroll to position [2763, 0]
click at [102, 234] on textarea "fix all bugs" at bounding box center [132, 228] width 187 height 17
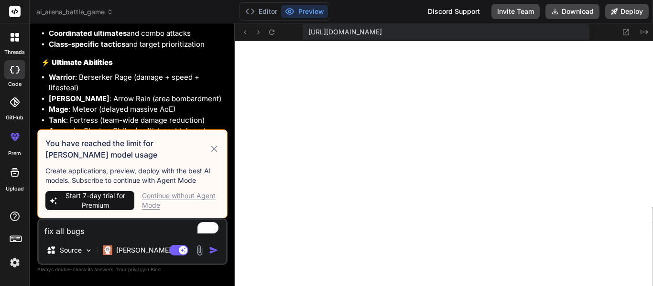
click at [196, 197] on div "Continue without Agent Mode" at bounding box center [180, 200] width 77 height 19
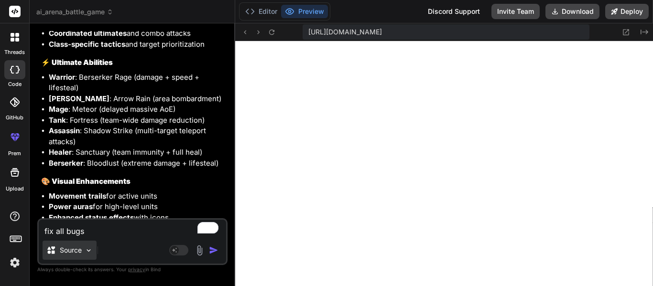
click at [79, 251] on p "Source" at bounding box center [71, 251] width 22 height 10
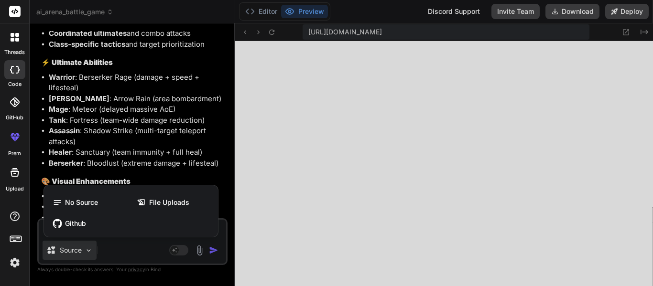
click at [130, 256] on div at bounding box center [326, 143] width 653 height 286
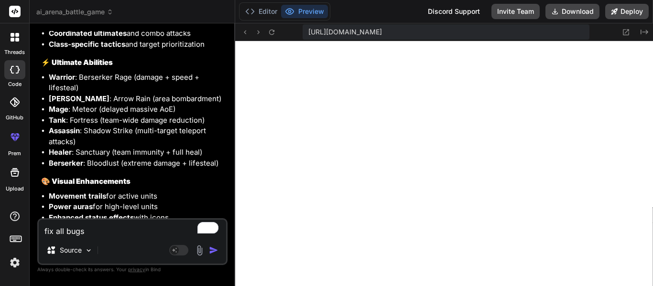
click at [119, 230] on textarea "fix all bugs" at bounding box center [132, 228] width 187 height 17
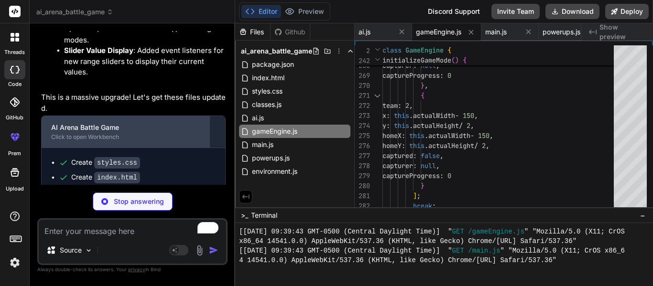
scroll to position [4775, 0]
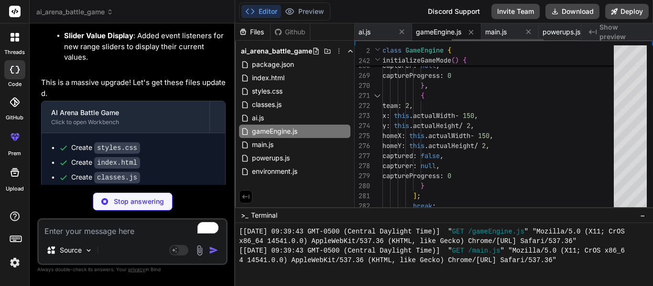
click at [421, 33] on span "gameEngine.js" at bounding box center [438, 32] width 45 height 10
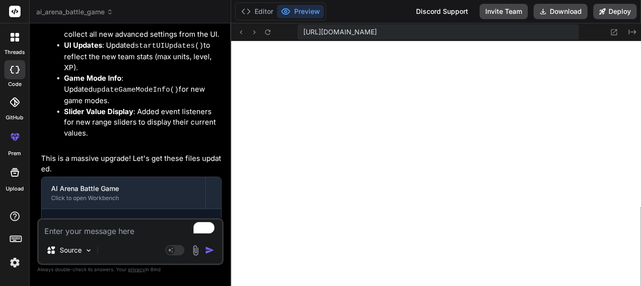
scroll to position [4866, 0]
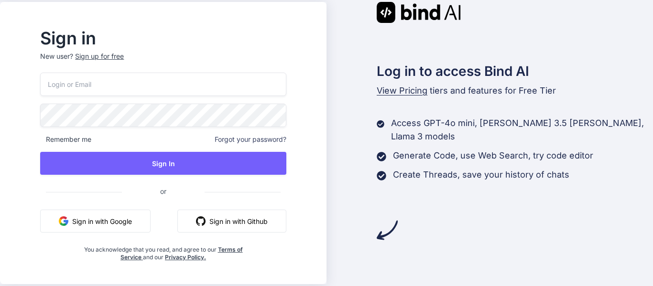
click at [170, 208] on div "Remember me Forgot your password? Sign In or Sign in with Google Sign in with G…" at bounding box center [163, 167] width 246 height 189
click at [151, 219] on button "Sign in with Google" at bounding box center [95, 221] width 110 height 23
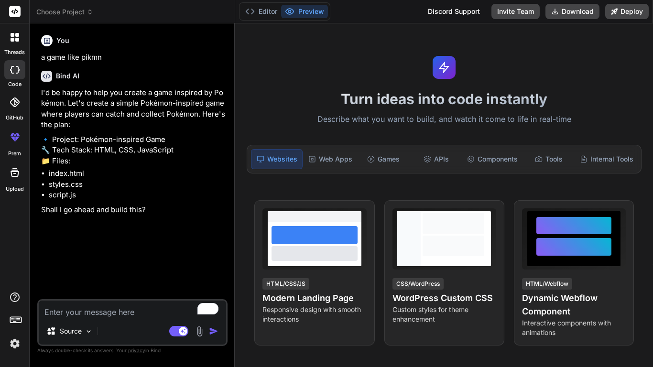
type textarea "x"
click at [393, 162] on div "Games" at bounding box center [383, 159] width 51 height 20
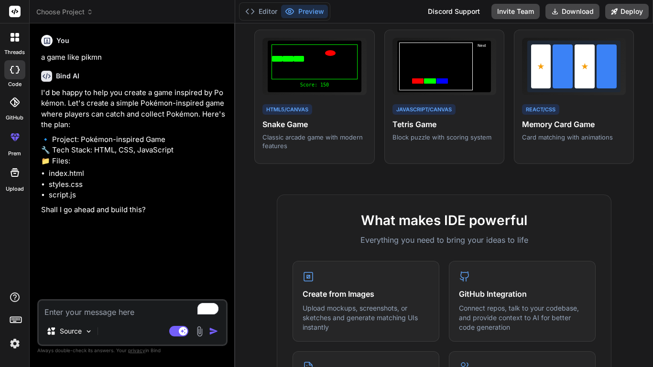
scroll to position [172, 0]
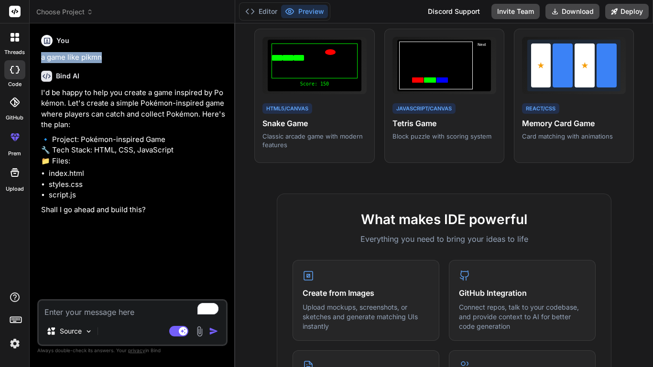
drag, startPoint x: 104, startPoint y: 56, endPoint x: 37, endPoint y: 58, distance: 66.9
click at [37, 58] on div "You a game like pikmn Bind AI I'd be happy to help you create a game inspired b…" at bounding box center [132, 199] width 190 height 336
copy p "a game like pikmn"
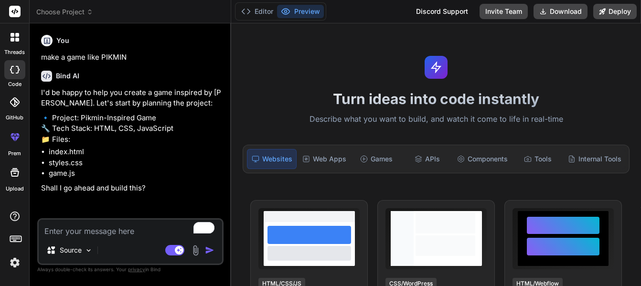
click at [2, 206] on div "threads code GitHub prem Upload" at bounding box center [15, 143] width 30 height 286
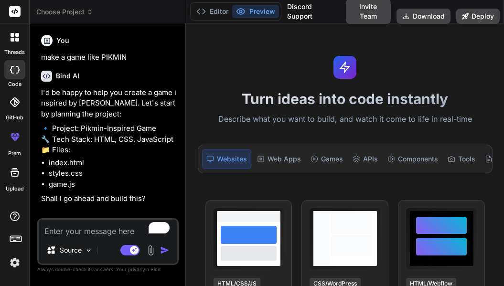
type textarea "x"
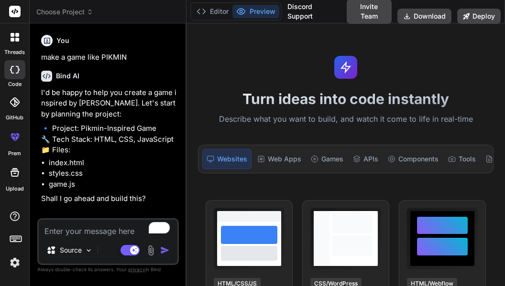
click at [76, 236] on textarea "To enrich screen reader interactions, please activate Accessibility in Grammarl…" at bounding box center [108, 228] width 139 height 17
type textarea "y"
type textarea "x"
type textarea "ye"
type textarea "x"
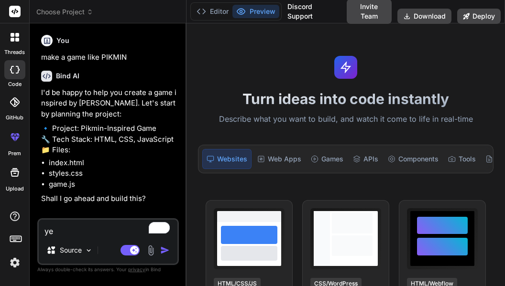
type textarea "yes"
type textarea "x"
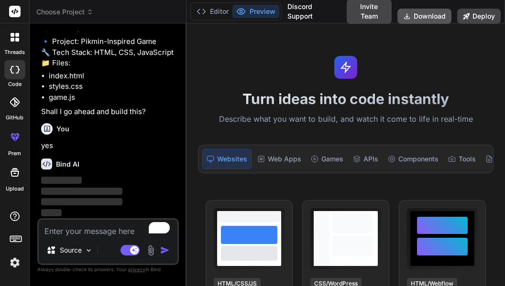
scroll to position [87, 0]
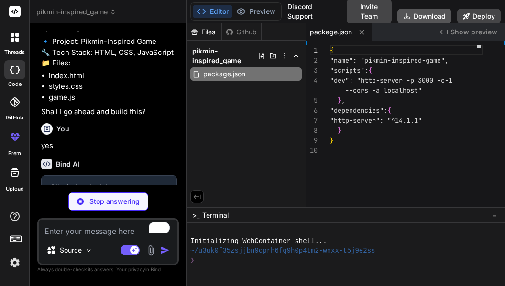
type textarea "x"
type textarea "span></div> </div> </div> <script src="game.js"></script> </body> </html>"
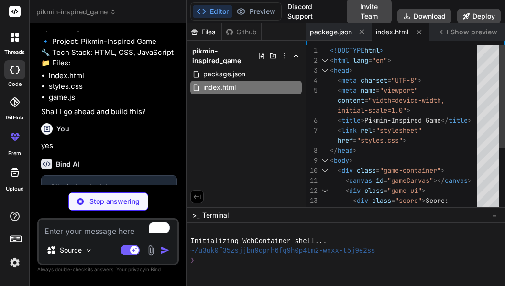
type textarea "x"
type textarea ".score, .pikmin-count { font-family: Arial, sans-serif; font-size: 18px; margin…"
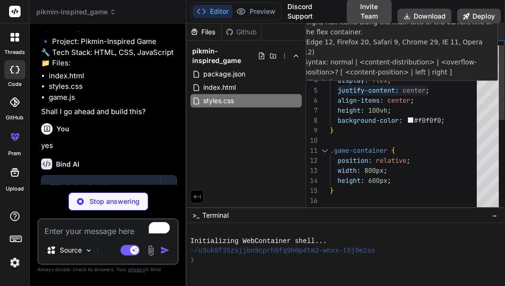
type textarea "x"
type textarea "// Initialize game init();"
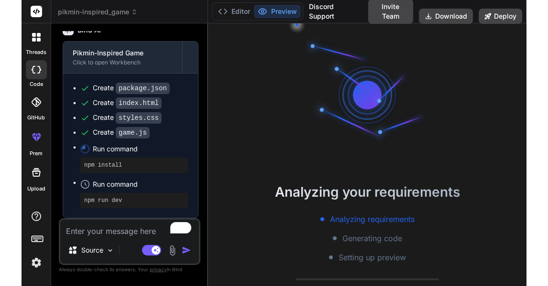
scroll to position [105, 0]
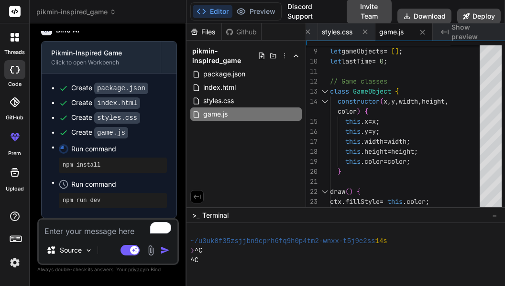
type textarea "x"
type textarea "} }); // Initialize game init();"
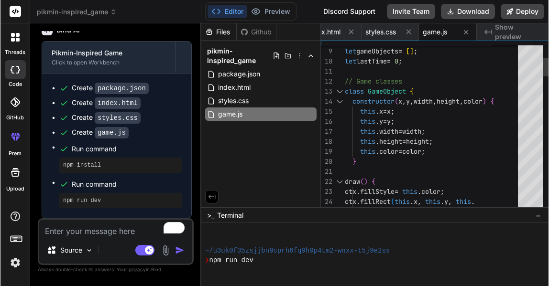
scroll to position [0, 82]
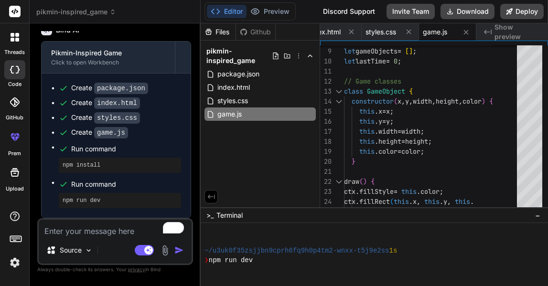
type textarea "x"
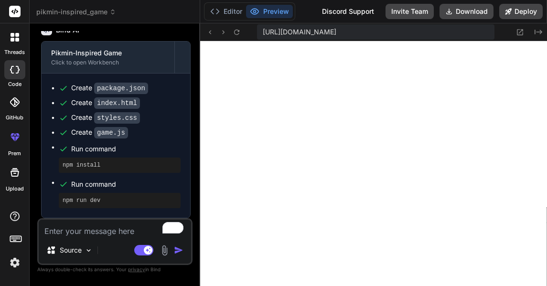
scroll to position [535, 0]
click at [520, 30] on icon at bounding box center [520, 32] width 8 height 8
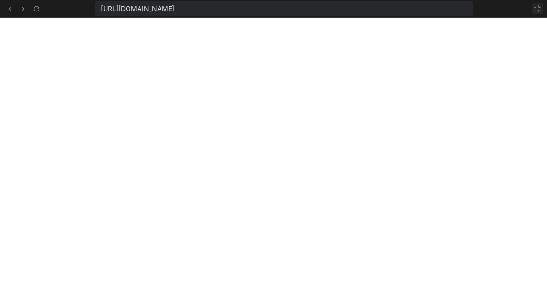
click at [537, 9] on icon at bounding box center [538, 9] width 8 height 8
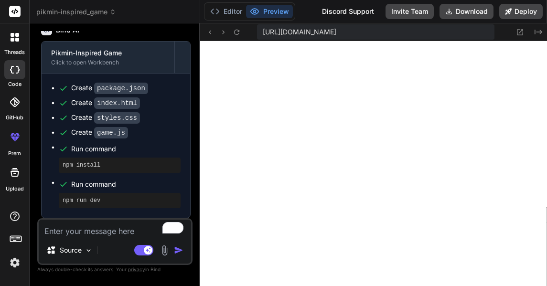
scroll to position [707, 0]
